Goal: Task Accomplishment & Management: Use online tool/utility

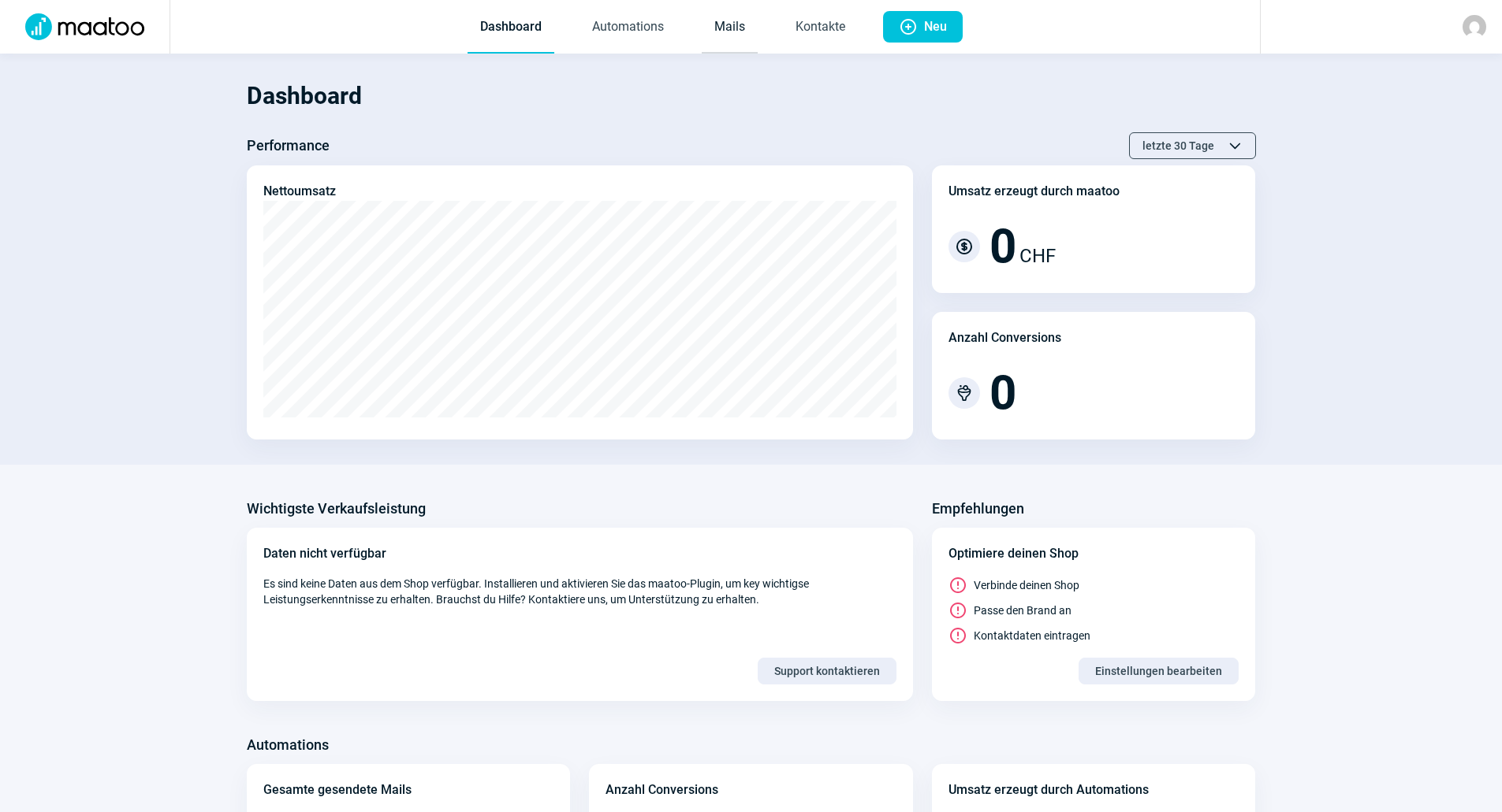
click at [724, 23] on link "Mails" at bounding box center [729, 28] width 56 height 52
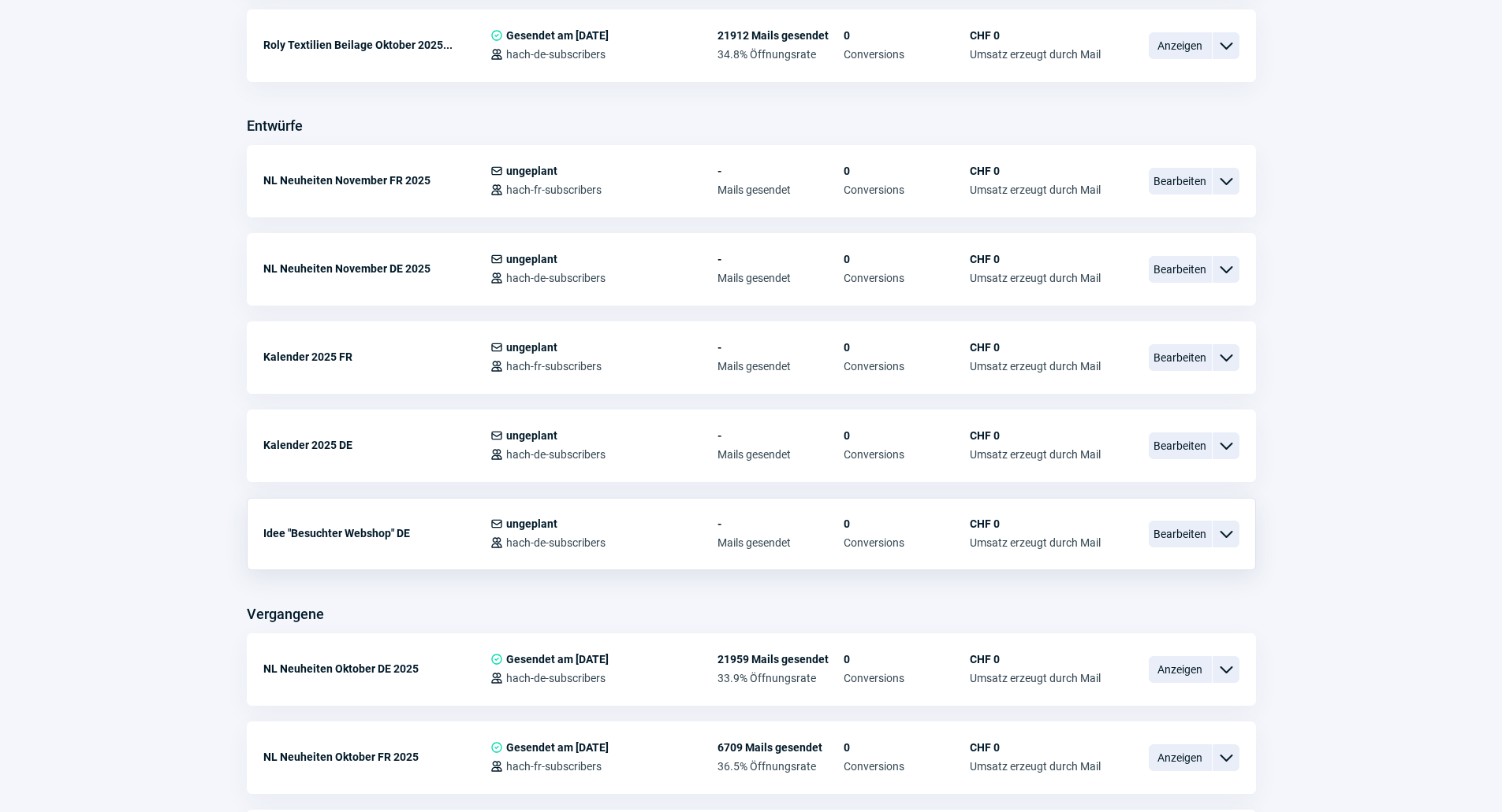
scroll to position [552, 0]
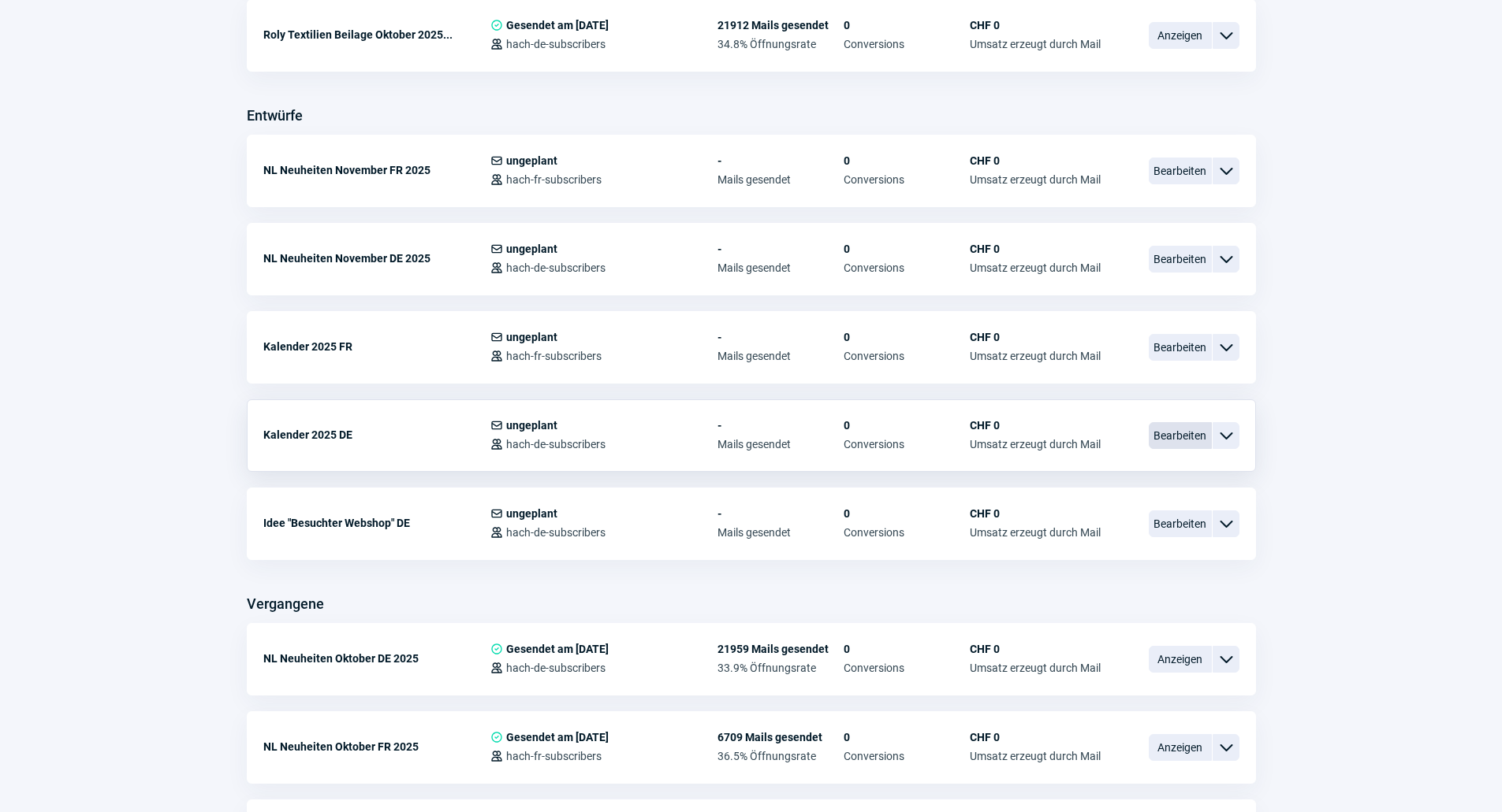
click at [1174, 448] on span "Bearbeiten" at bounding box center [1180, 435] width 63 height 27
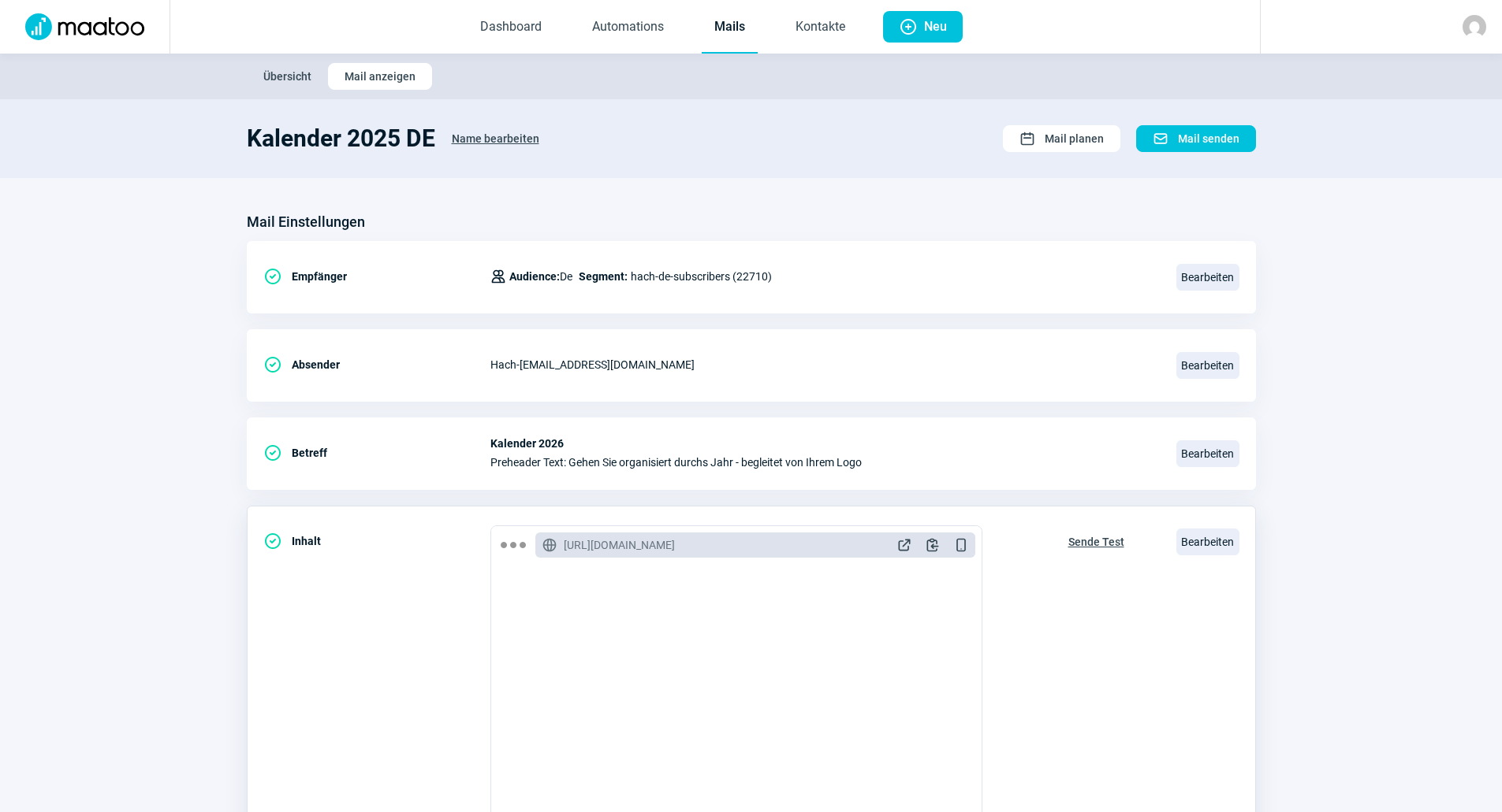
click at [1068, 547] on span "Sende Test" at bounding box center [1095, 543] width 56 height 26
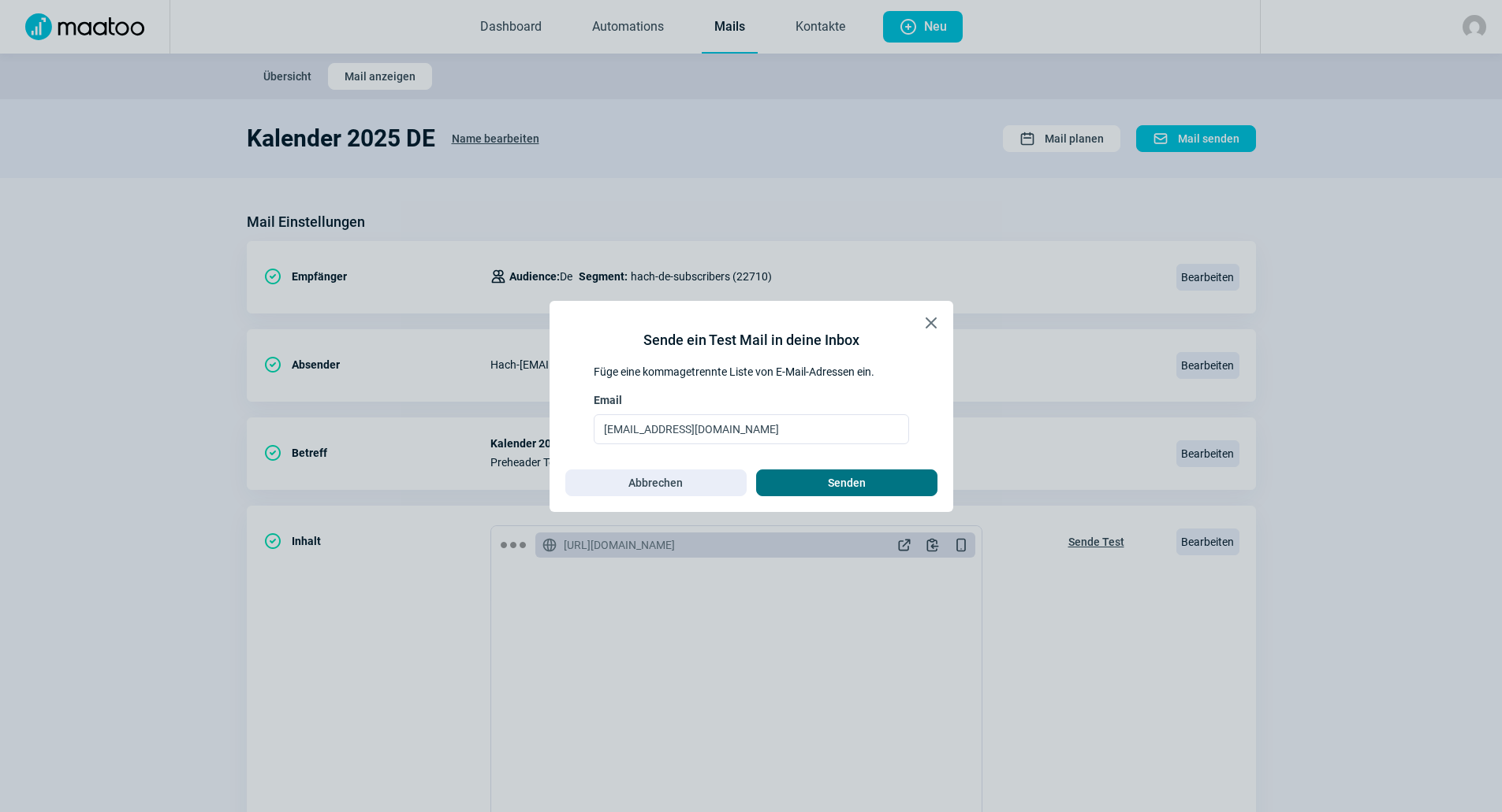
click at [878, 480] on span "Senden" at bounding box center [847, 483] width 148 height 26
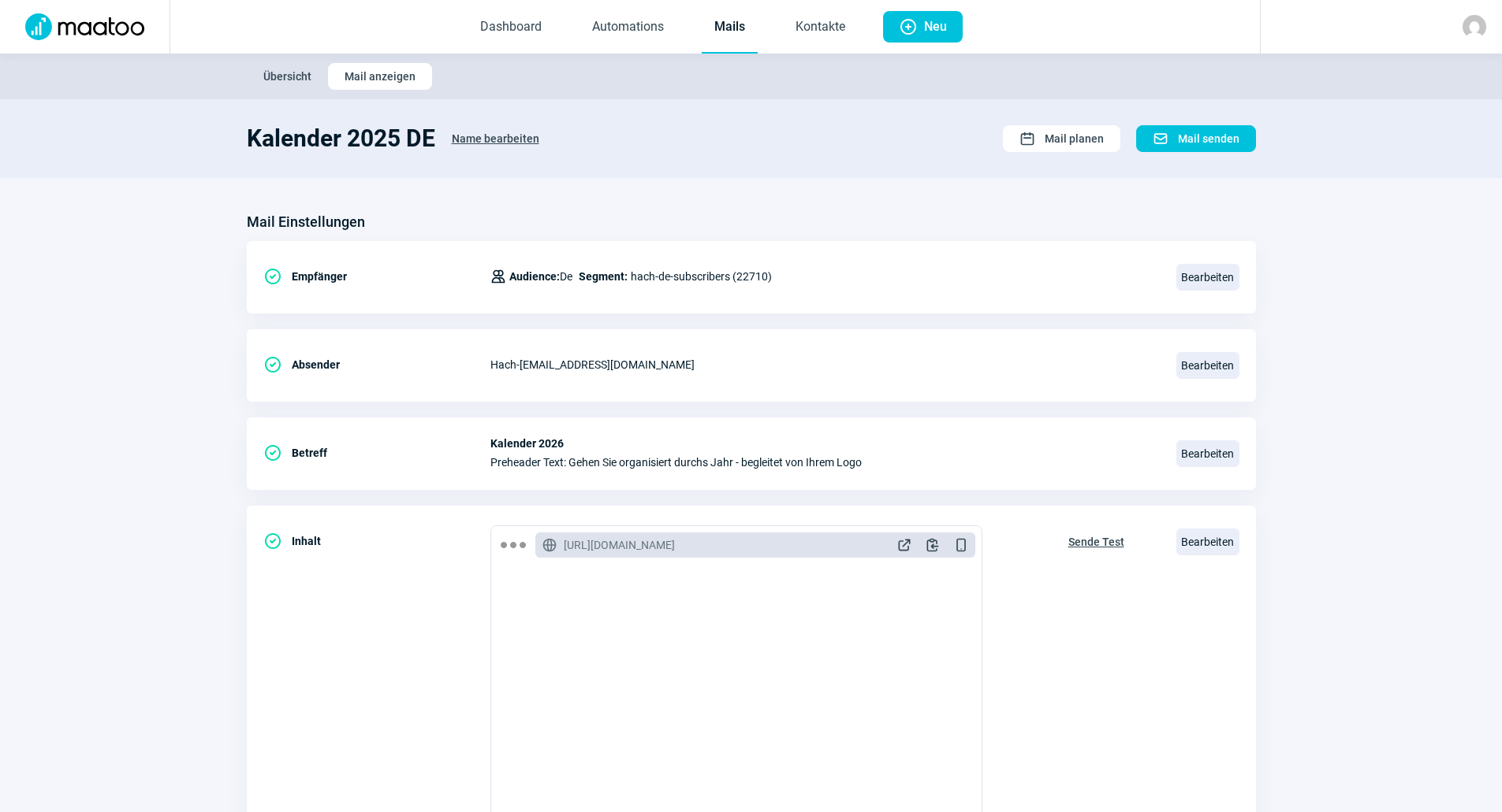
click at [720, 33] on link "Mails" at bounding box center [729, 28] width 56 height 52
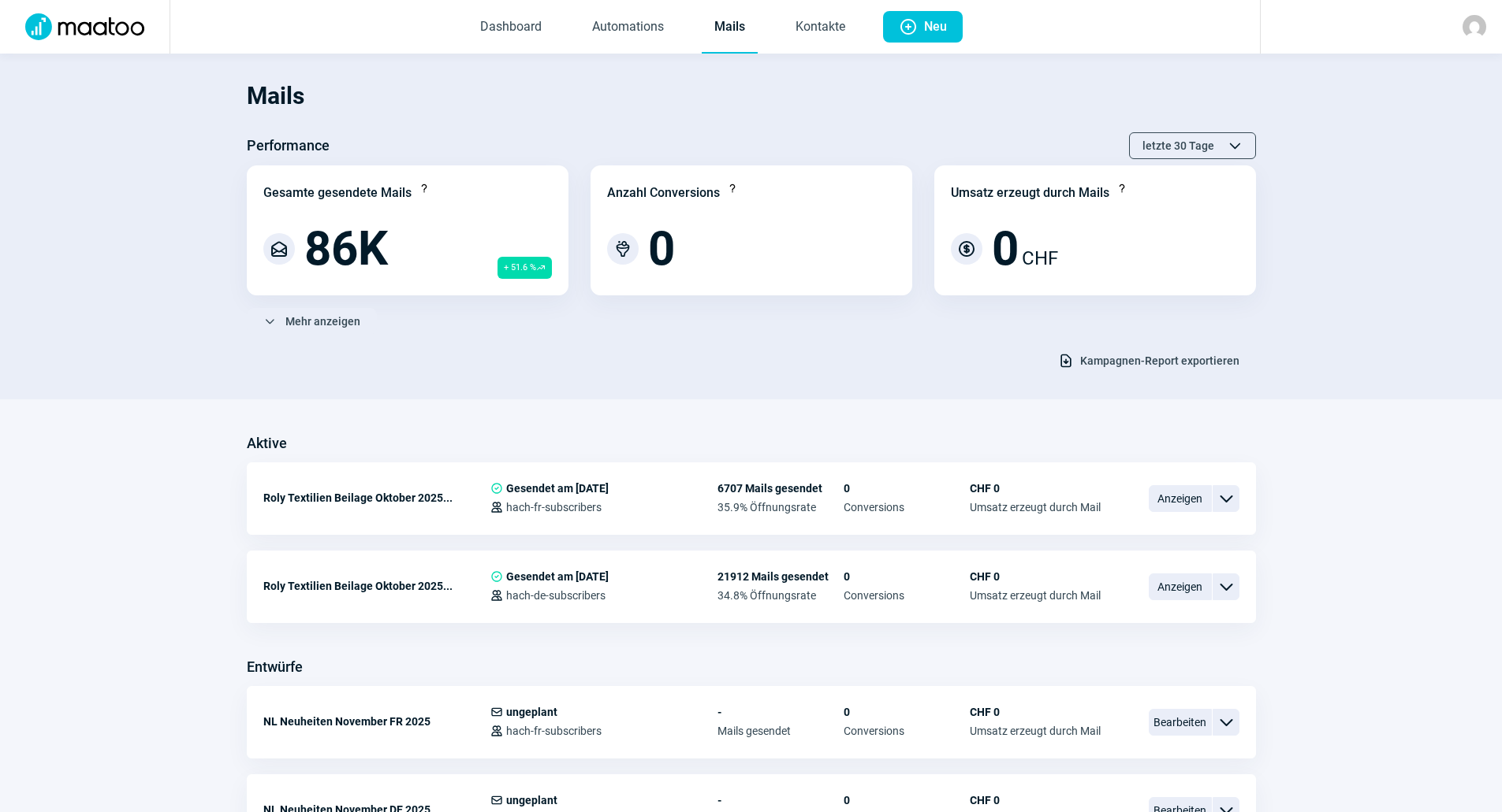
scroll to position [473, 0]
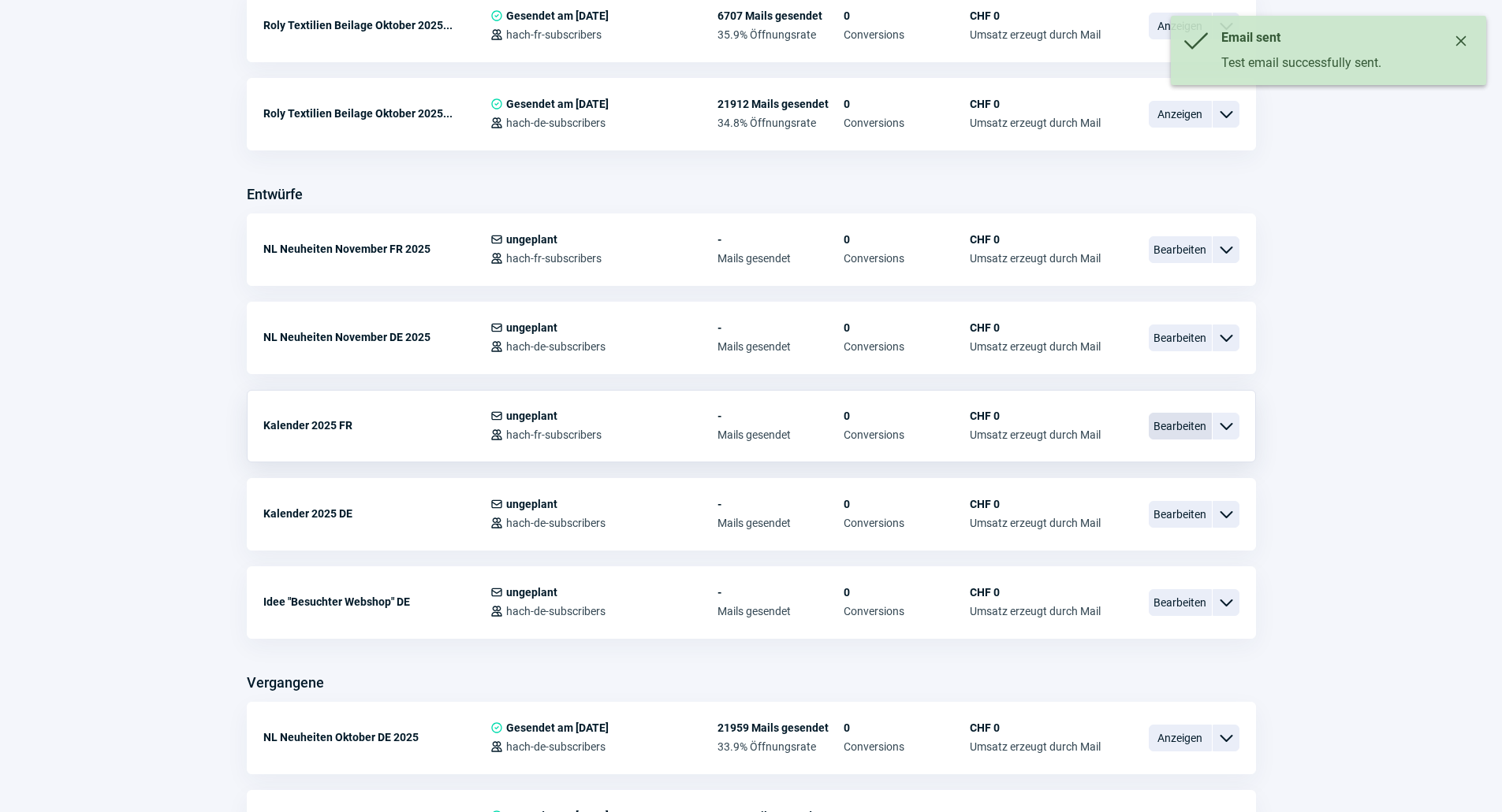
click at [1200, 428] on span "Bearbeiten" at bounding box center [1180, 426] width 63 height 27
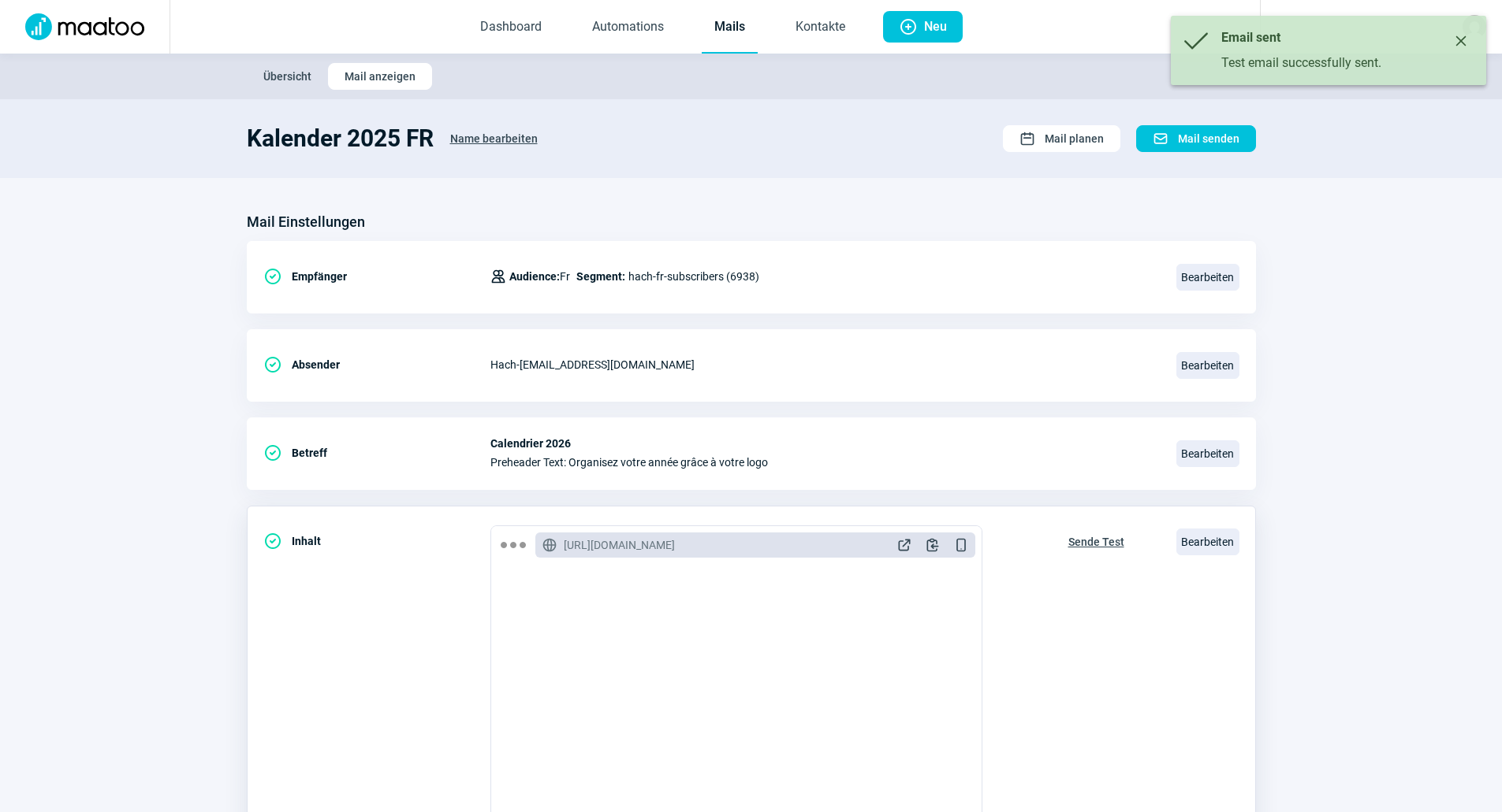
click at [1075, 546] on span "Sende Test" at bounding box center [1095, 543] width 56 height 26
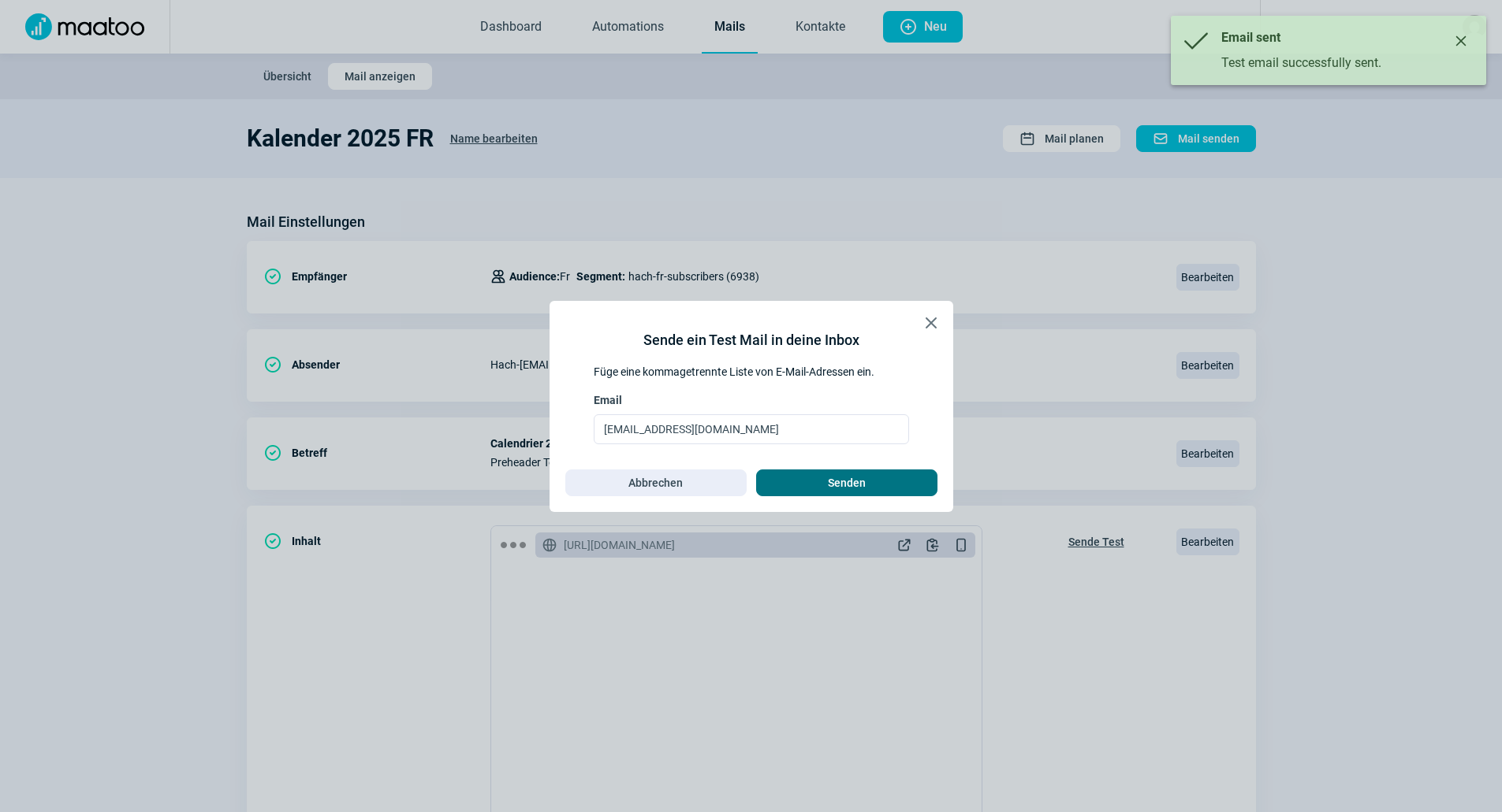
click at [864, 477] on span "Senden" at bounding box center [847, 483] width 38 height 26
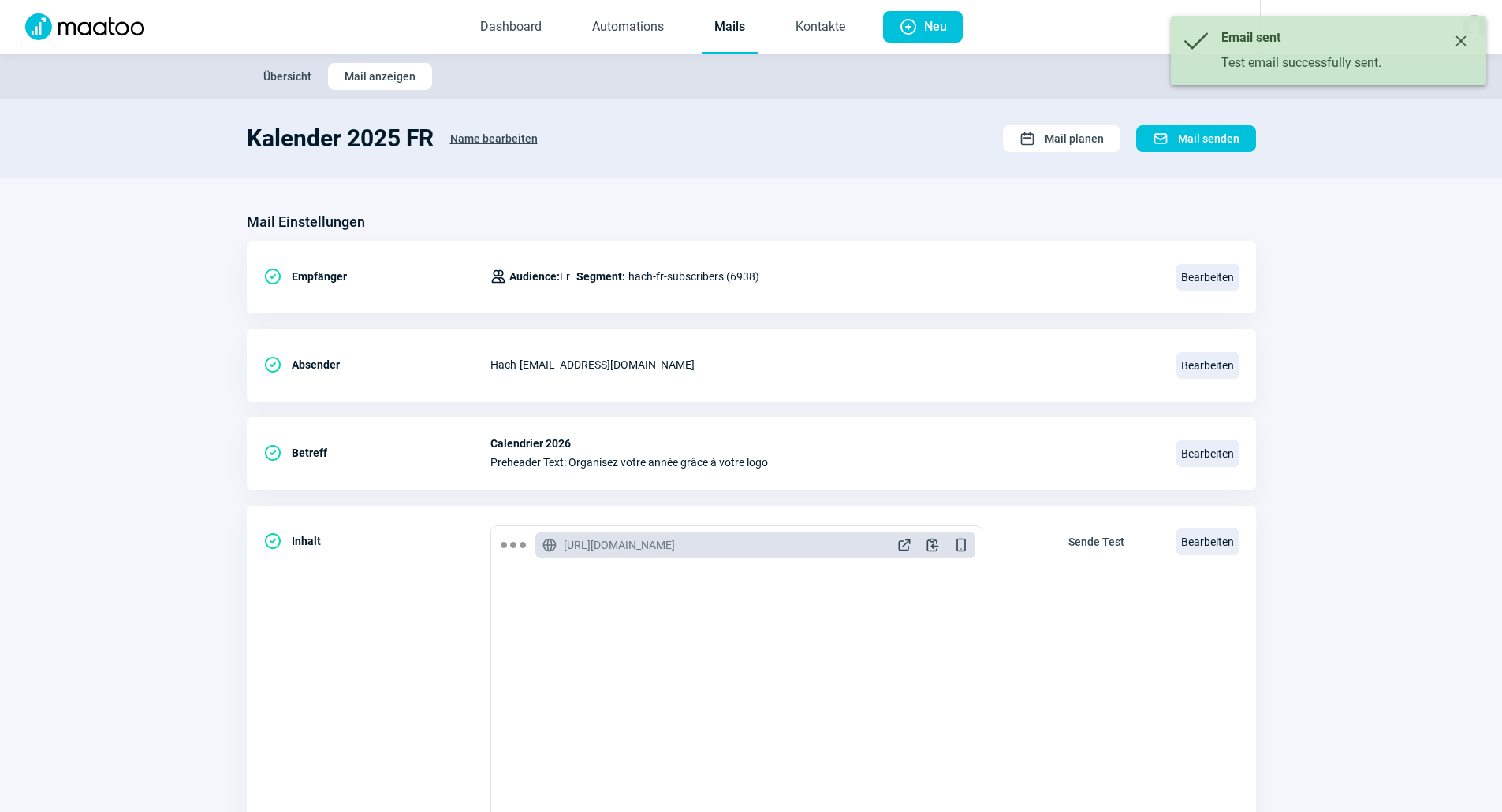
click at [1458, 40] on icon "Close" at bounding box center [1461, 40] width 13 height 13
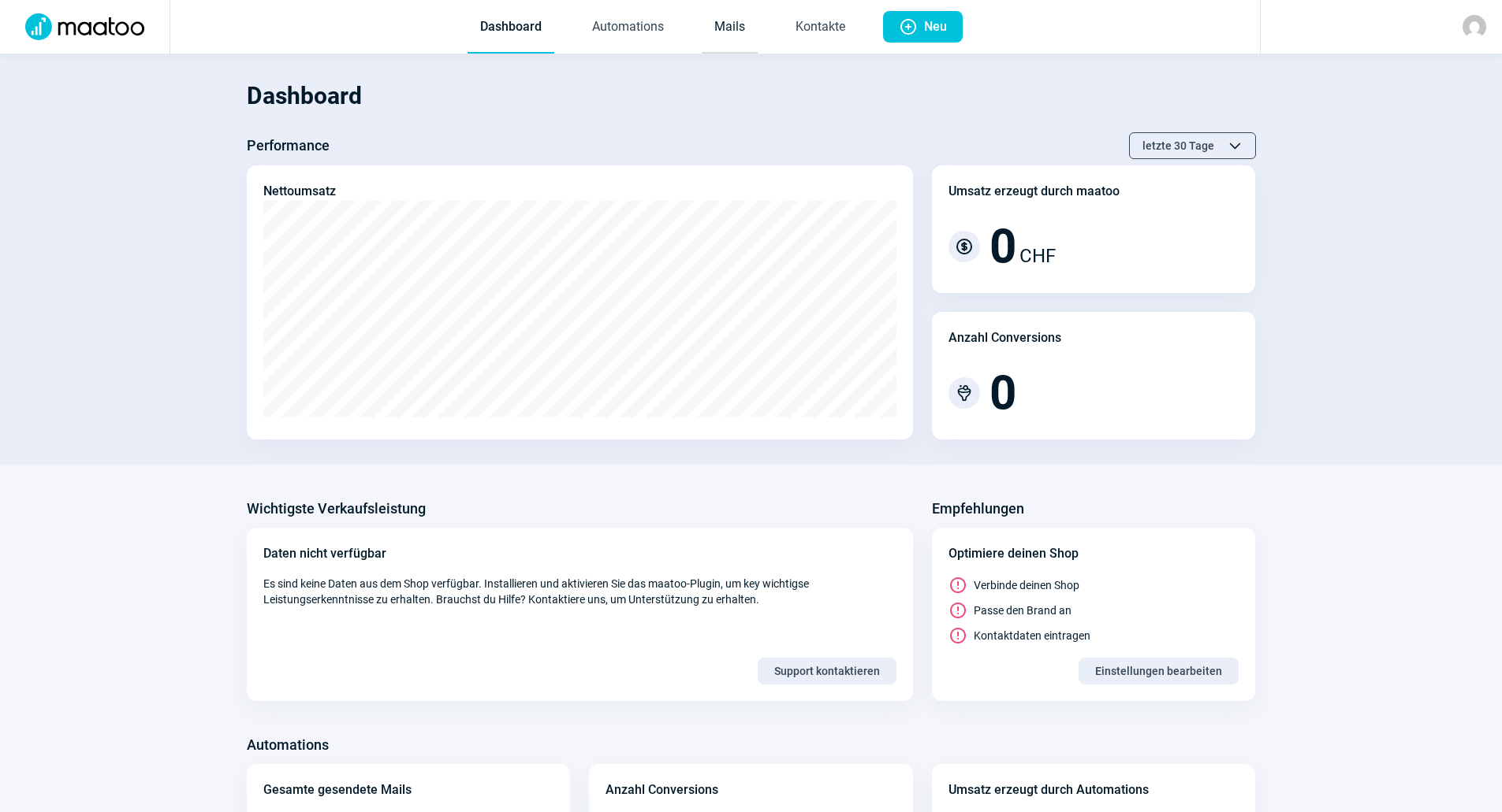
click at [709, 29] on link "Mails" at bounding box center [729, 28] width 56 height 52
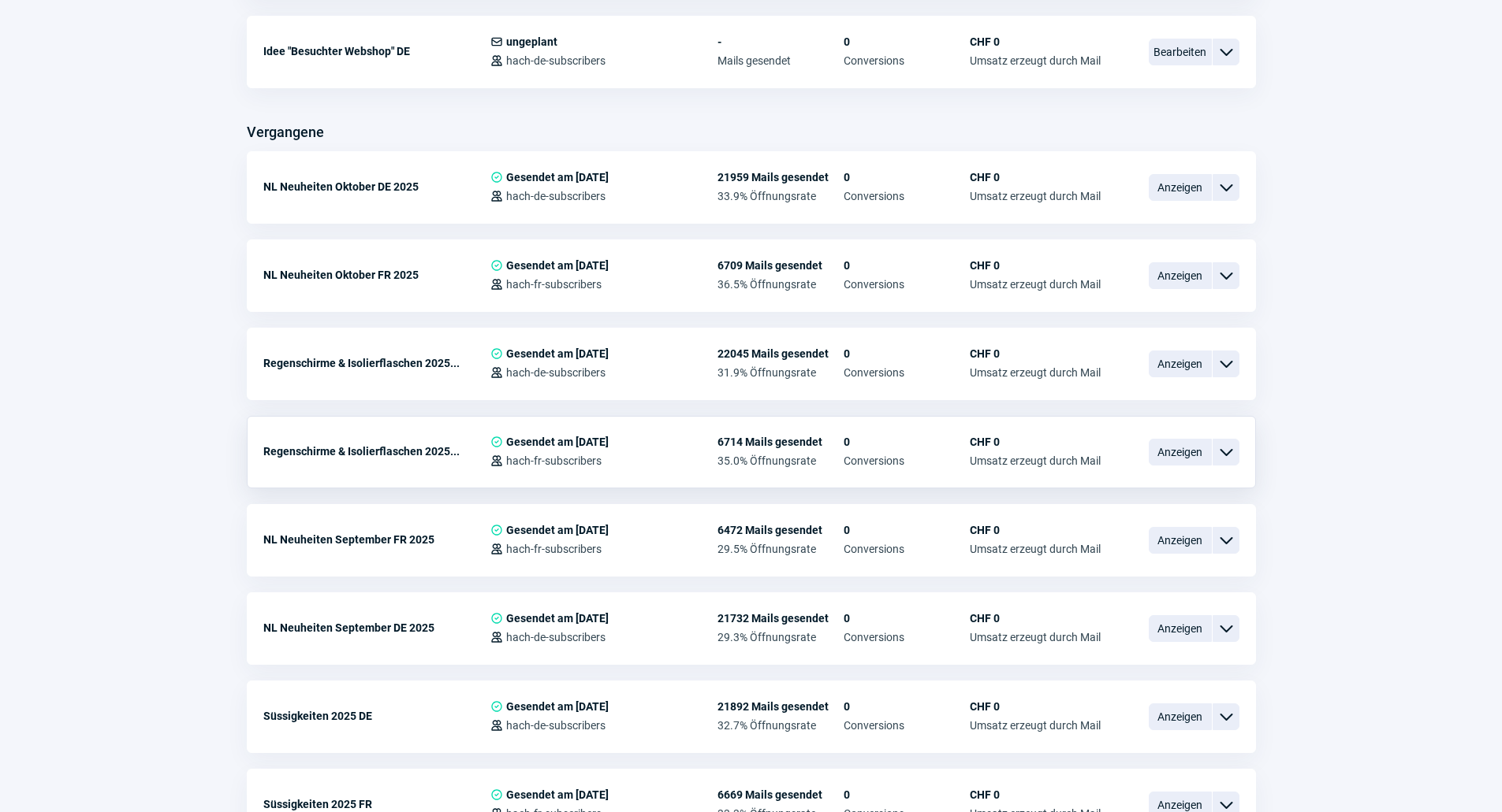
scroll to position [1024, 0]
click at [1166, 366] on span "Anzeigen" at bounding box center [1180, 363] width 63 height 27
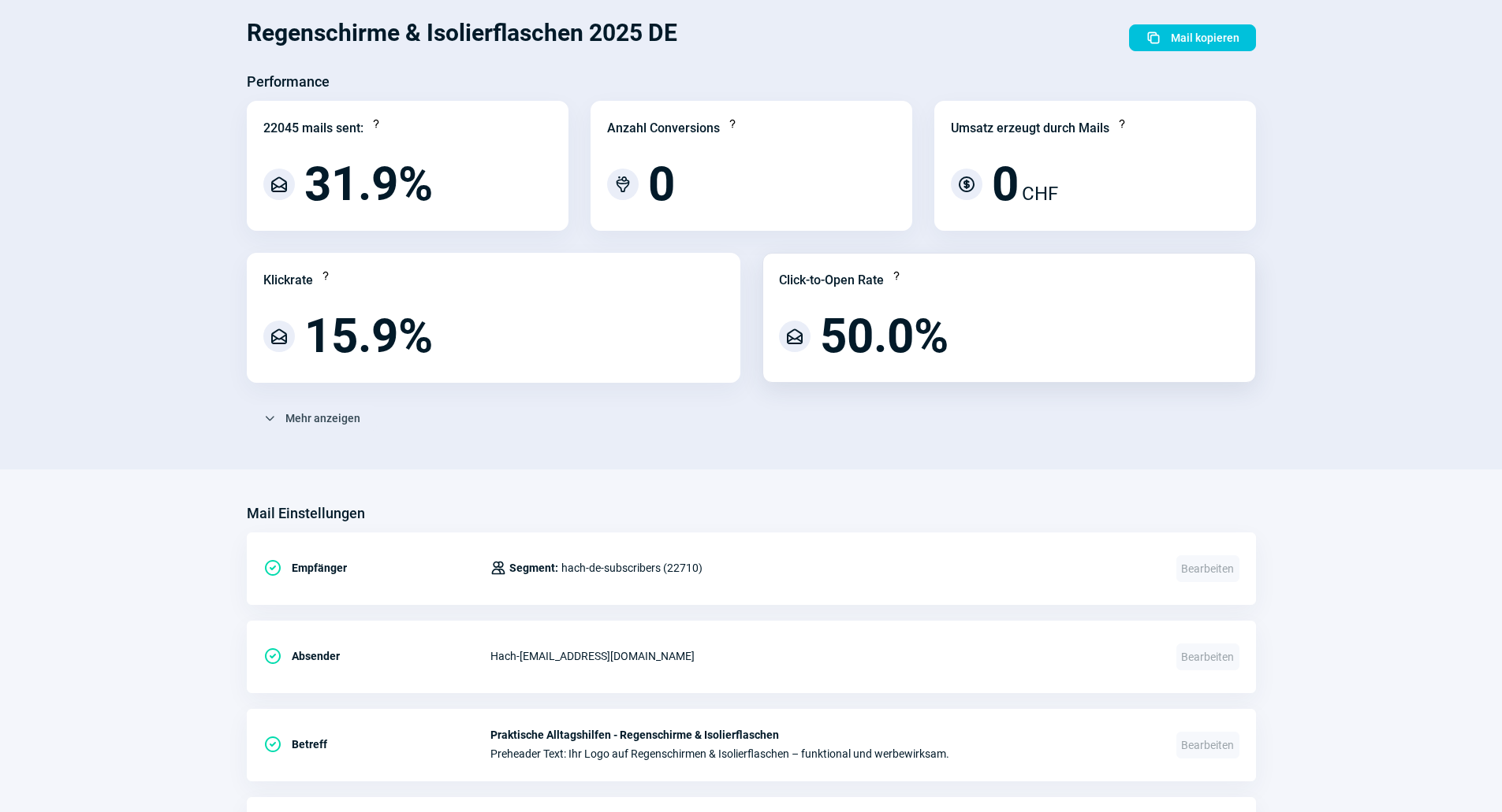
scroll to position [552, 0]
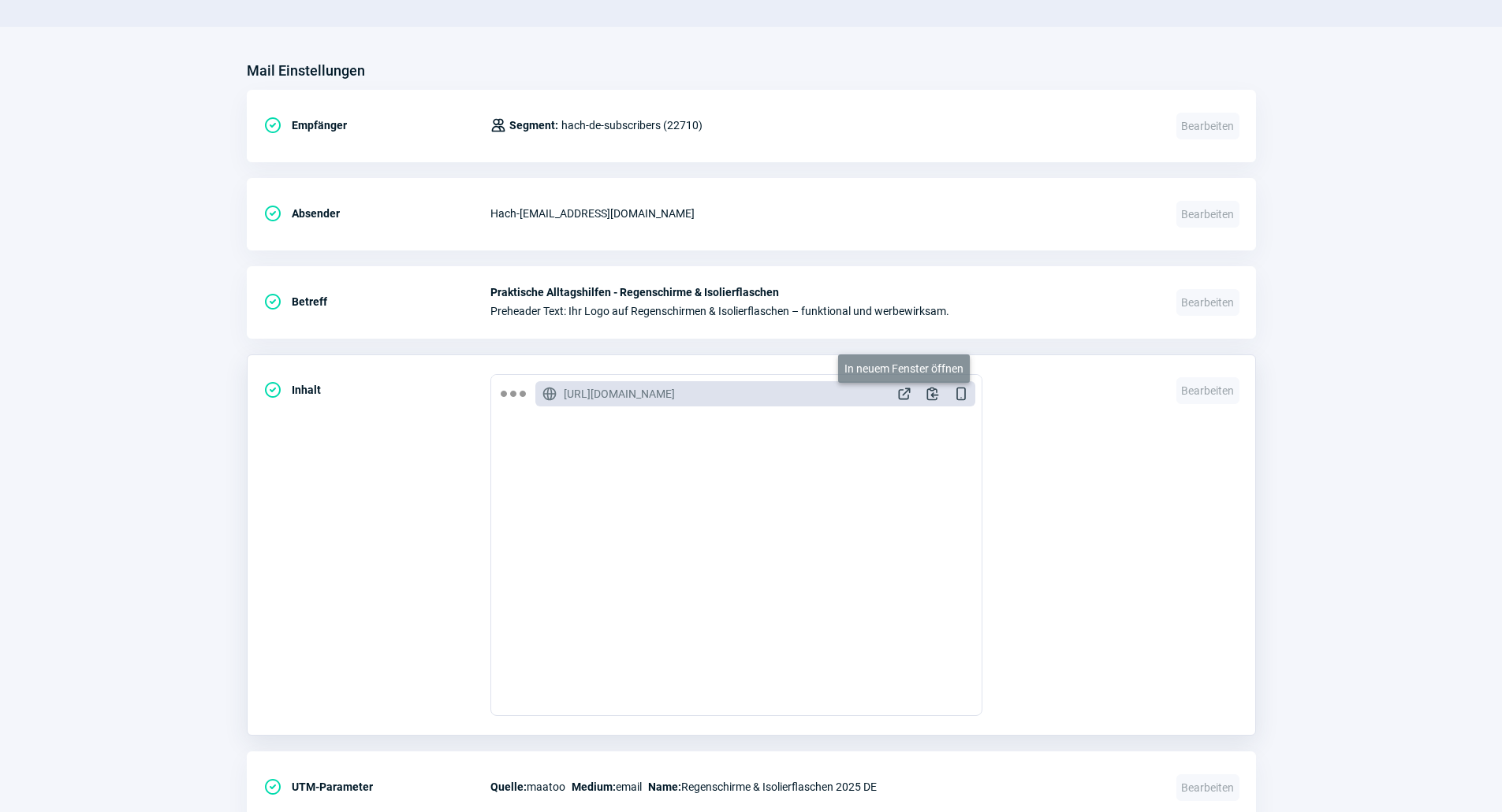
click at [908, 386] on span "ExternalLink icon" at bounding box center [904, 394] width 16 height 16
